Goal: Information Seeking & Learning: Learn about a topic

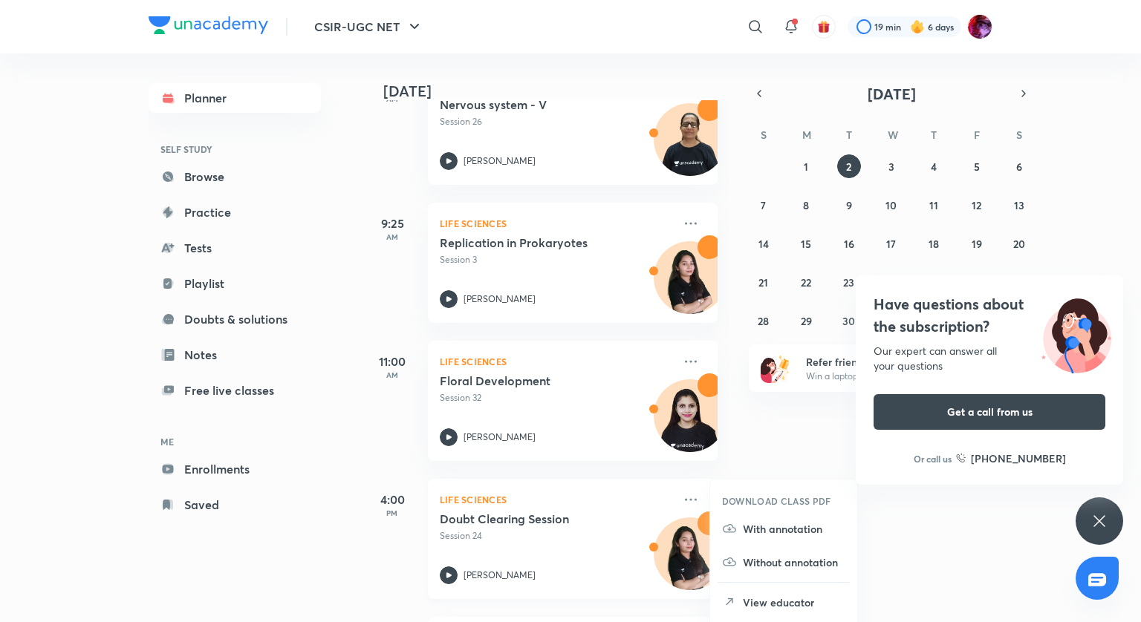
scroll to position [149, 0]
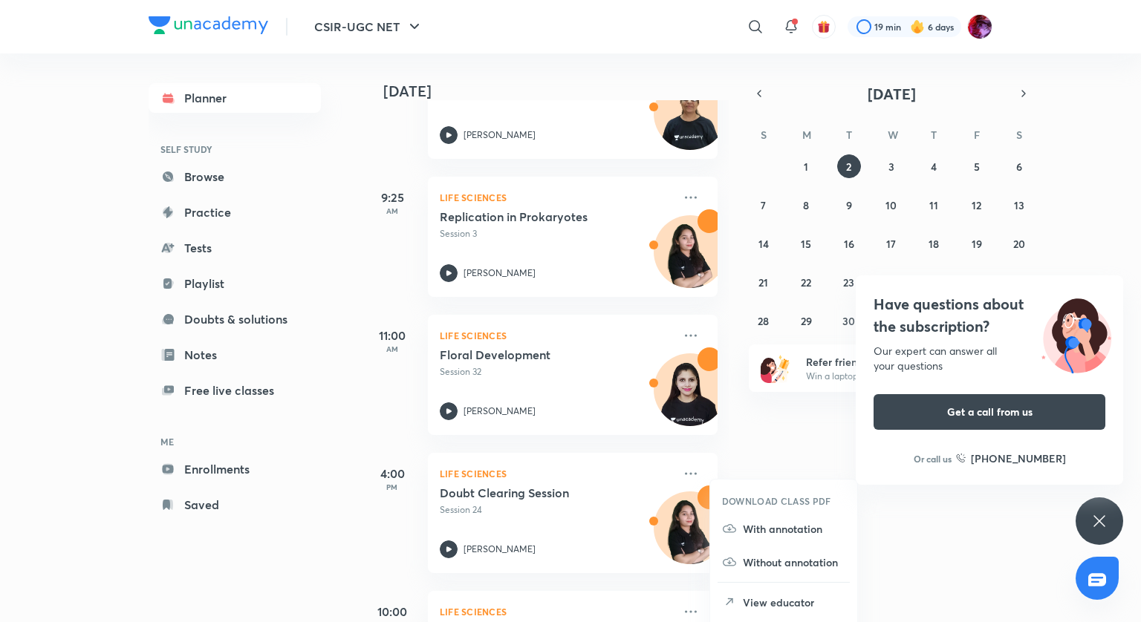
click at [1090, 524] on div "Have questions about the subscription? Our expert can answer all your questions…" at bounding box center [1099, 522] width 48 height 48
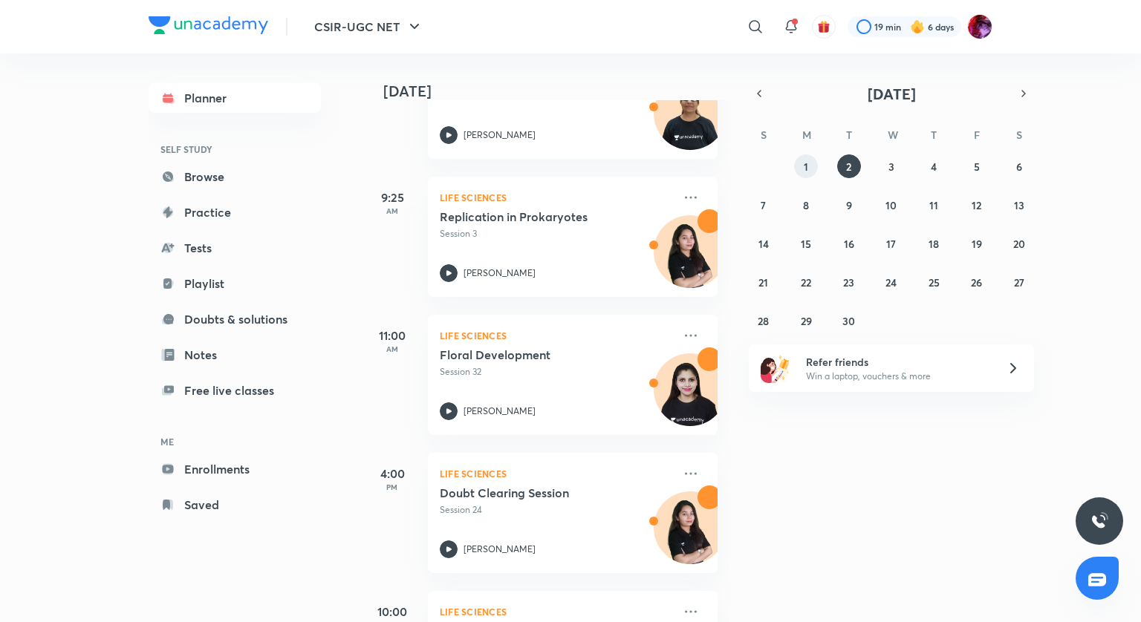
click at [809, 166] on button "1" at bounding box center [806, 166] width 24 height 24
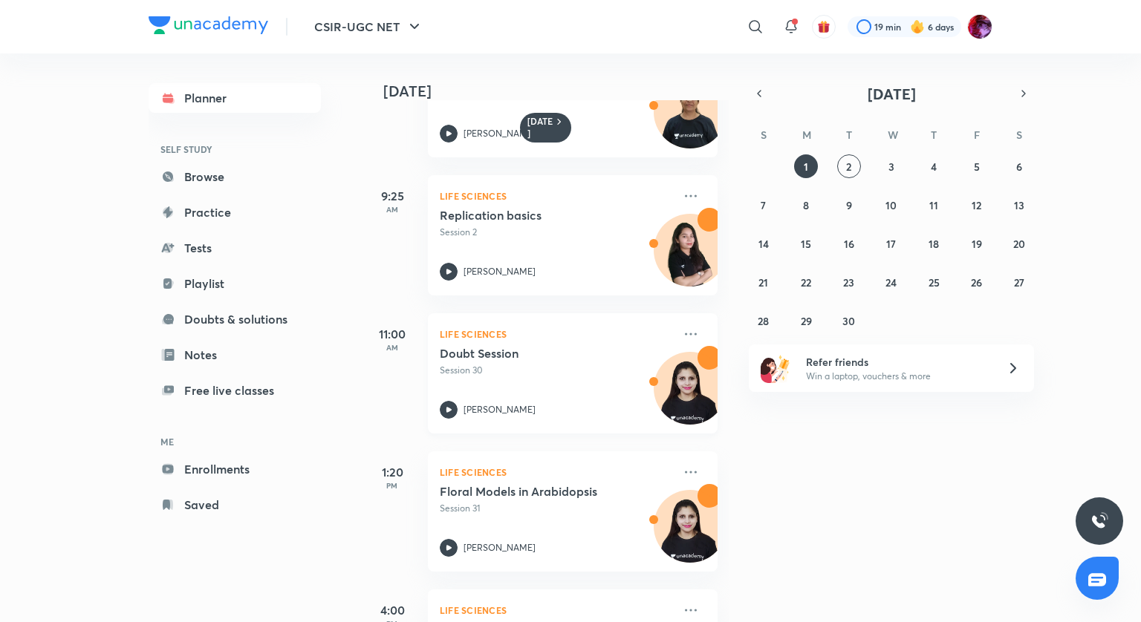
scroll to position [297, 0]
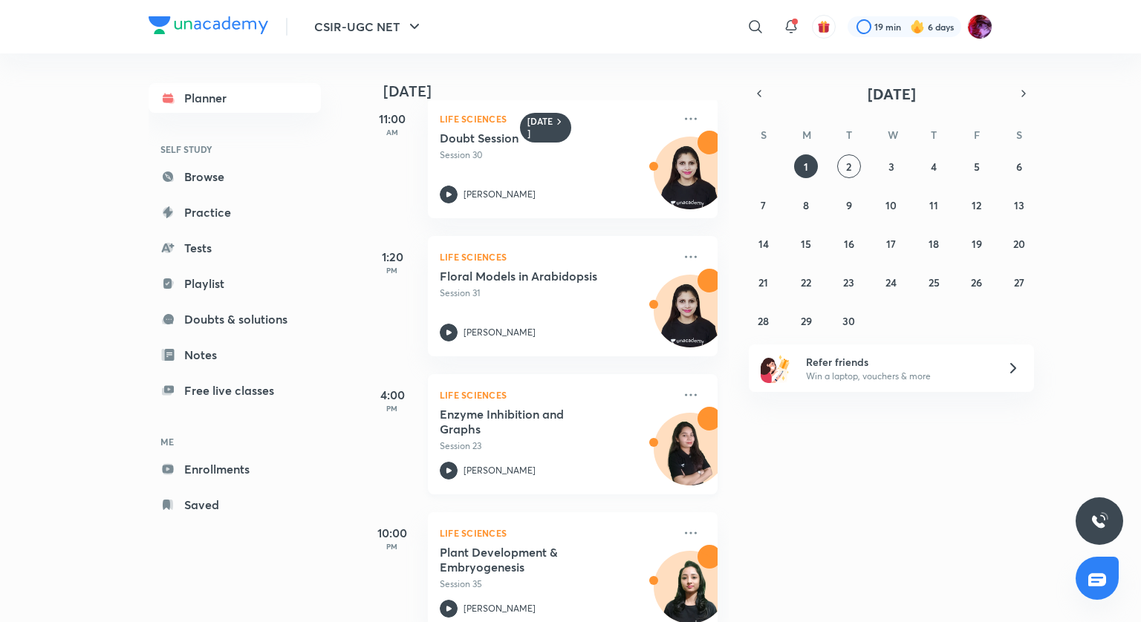
click at [446, 473] on icon at bounding box center [449, 471] width 18 height 18
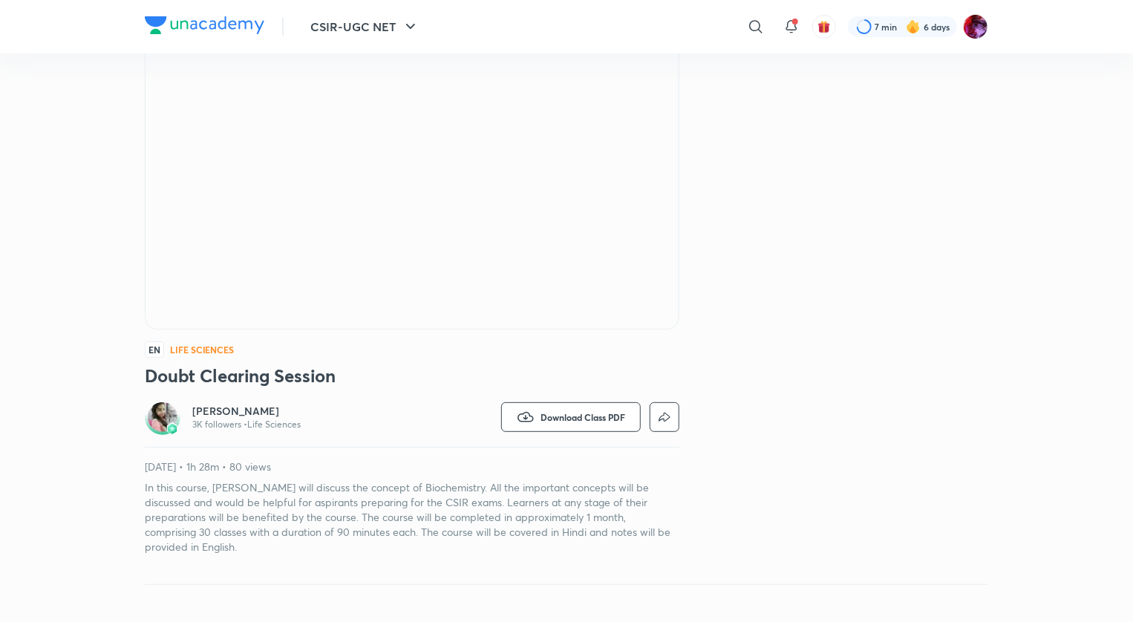
scroll to position [544, 0]
